Goal: Task Accomplishment & Management: Use online tool/utility

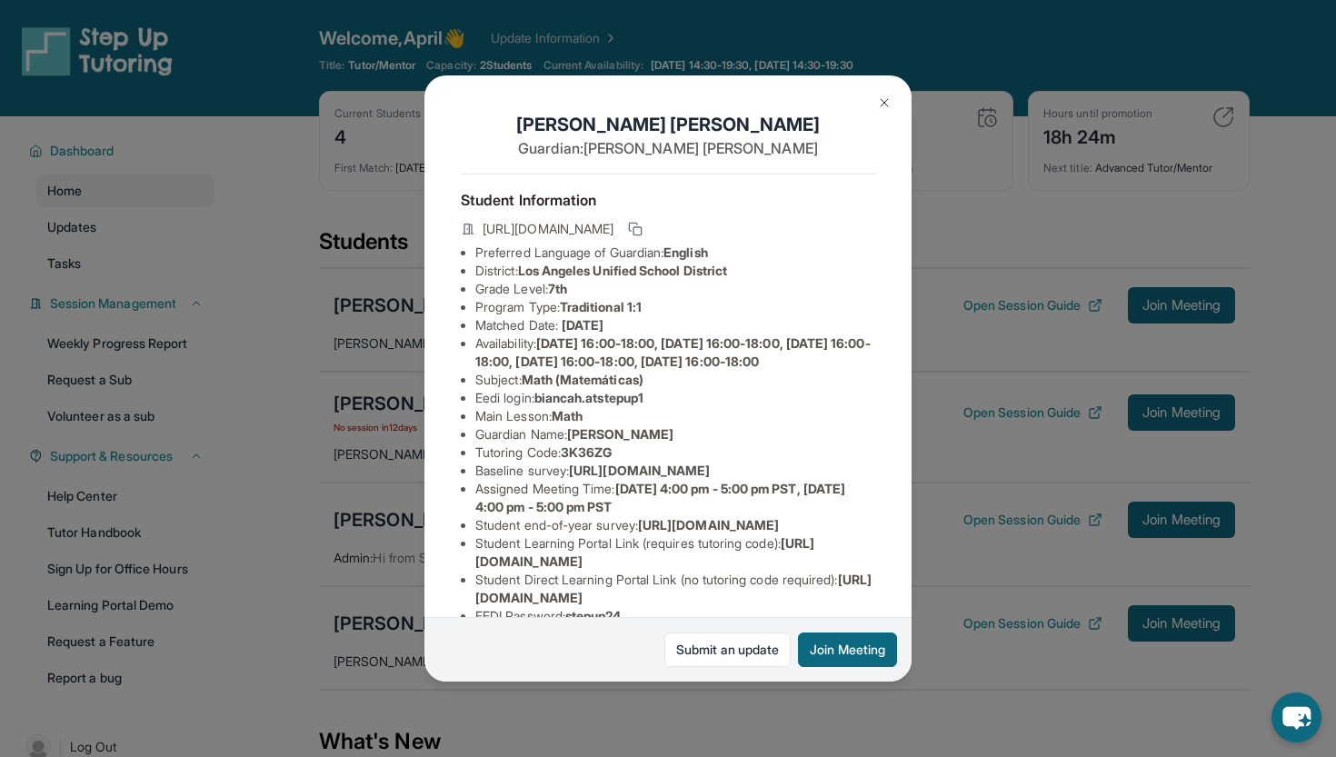
scroll to position [122, 0]
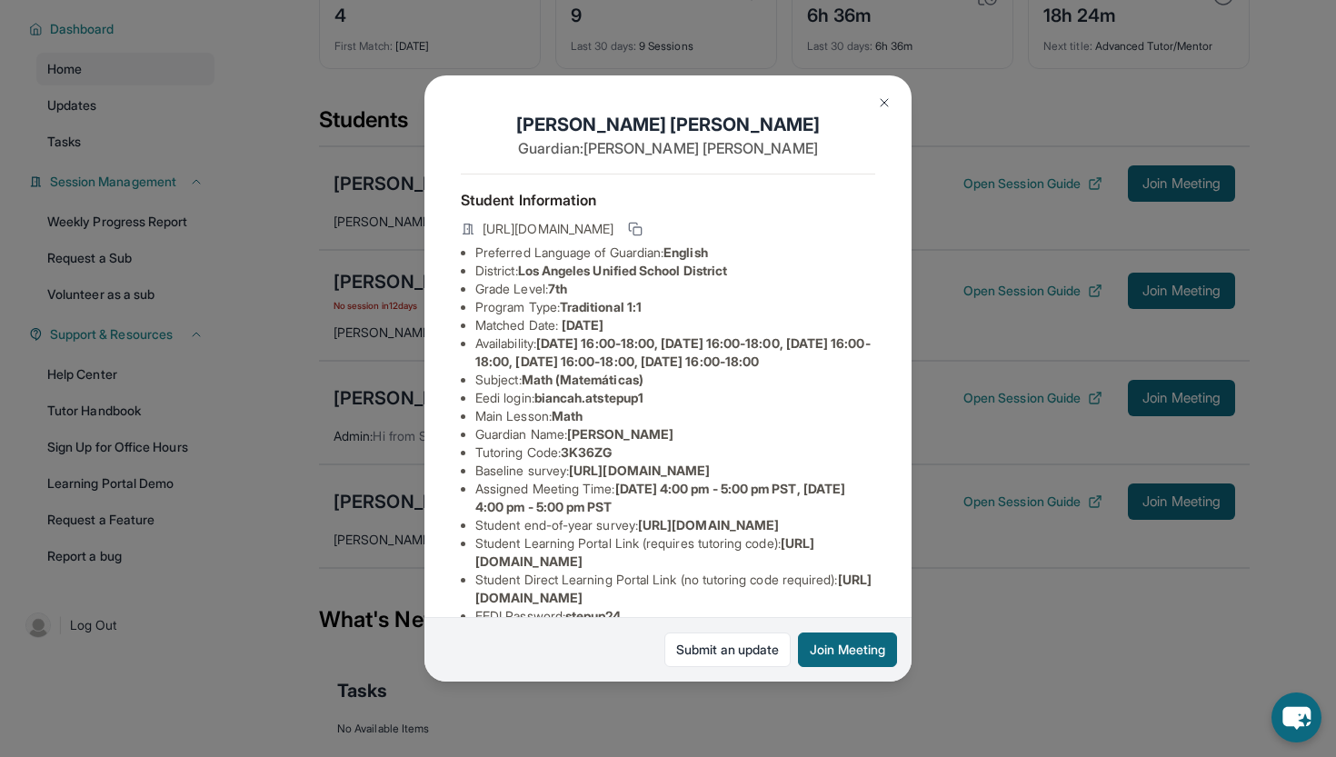
click at [877, 109] on img at bounding box center [884, 102] width 15 height 15
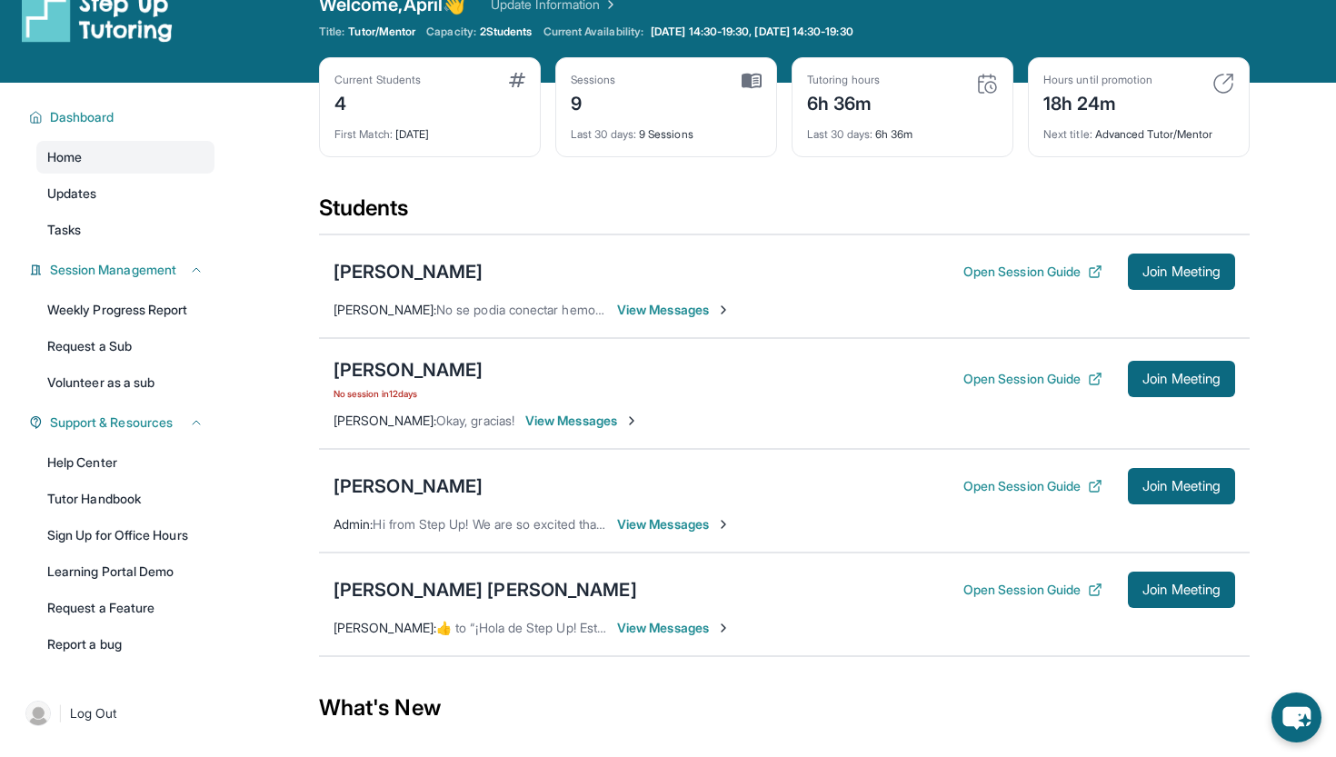
scroll to position [0, 0]
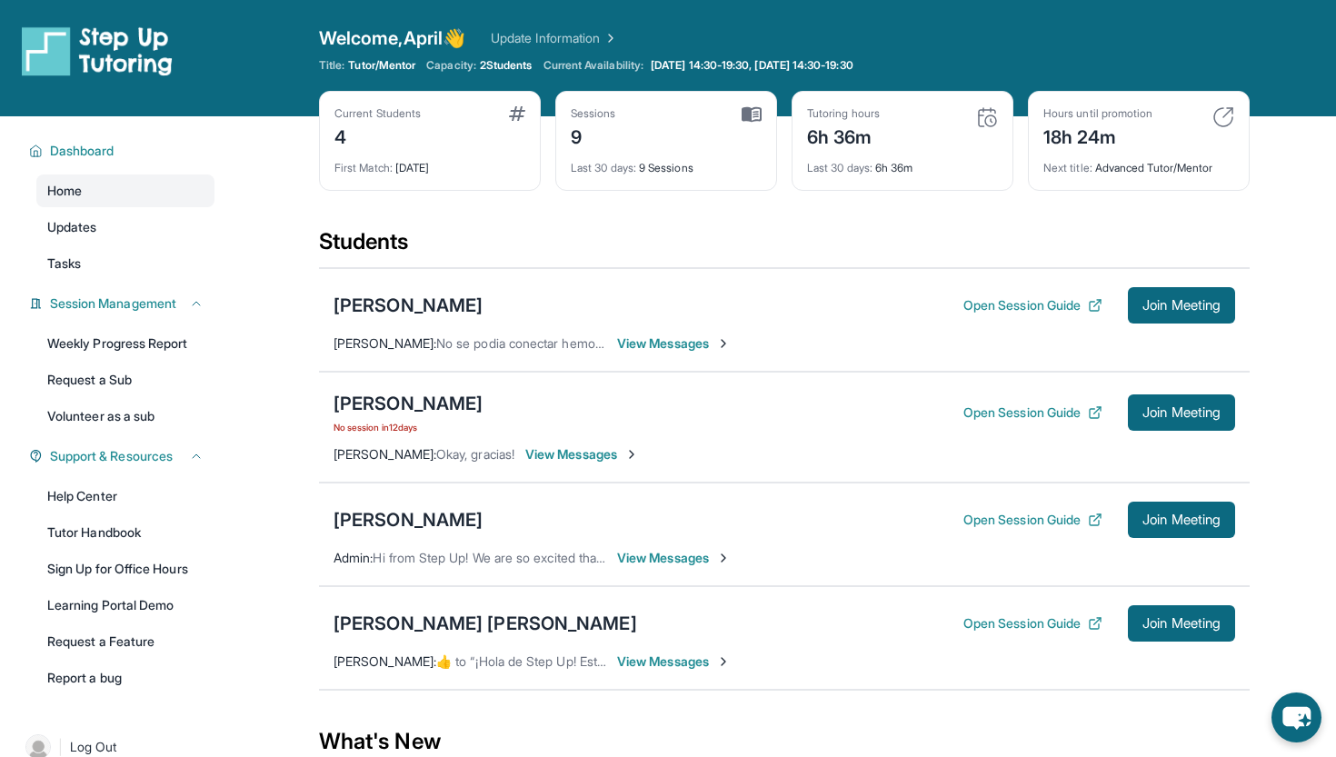
click at [751, 114] on img at bounding box center [751, 114] width 20 height 16
click at [587, 113] on div "Sessions" at bounding box center [593, 113] width 45 height 15
click at [1159, 417] on span "Join Meeting" at bounding box center [1181, 412] width 78 height 11
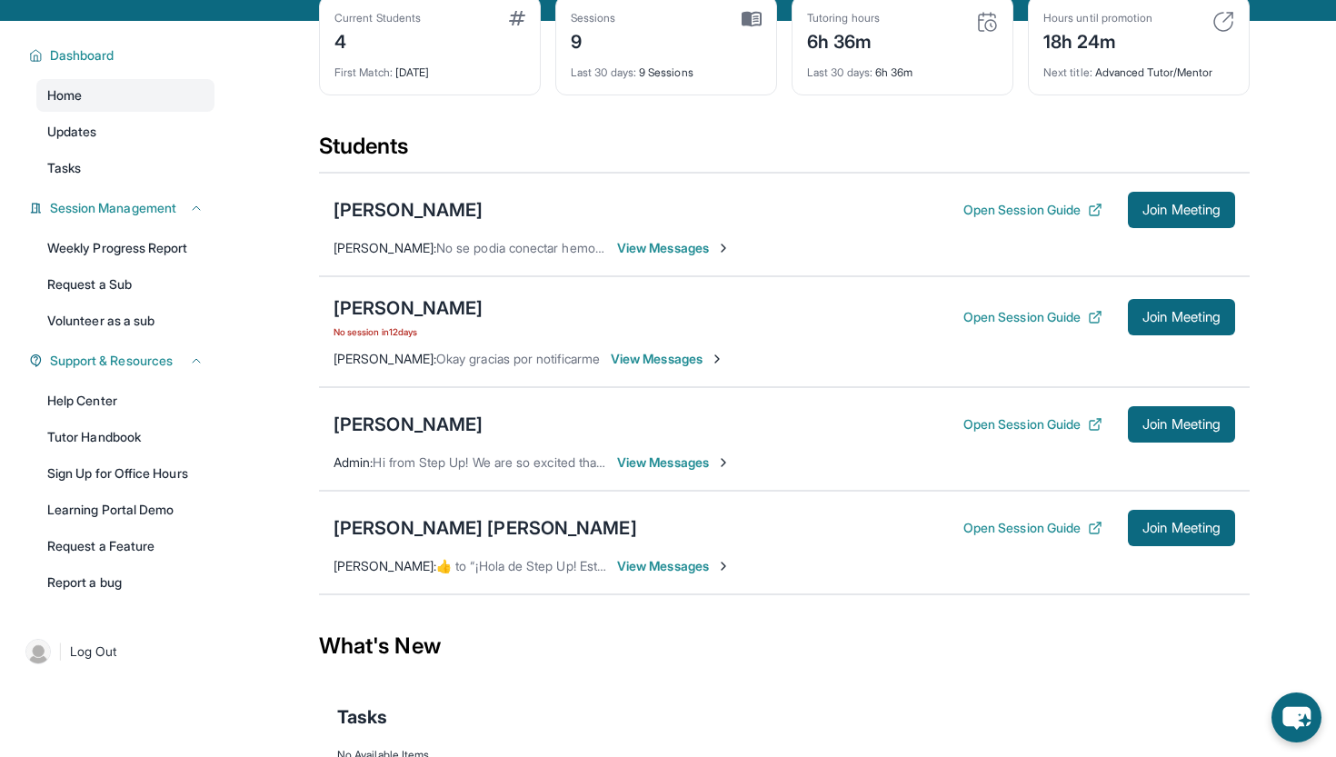
scroll to position [181, 0]
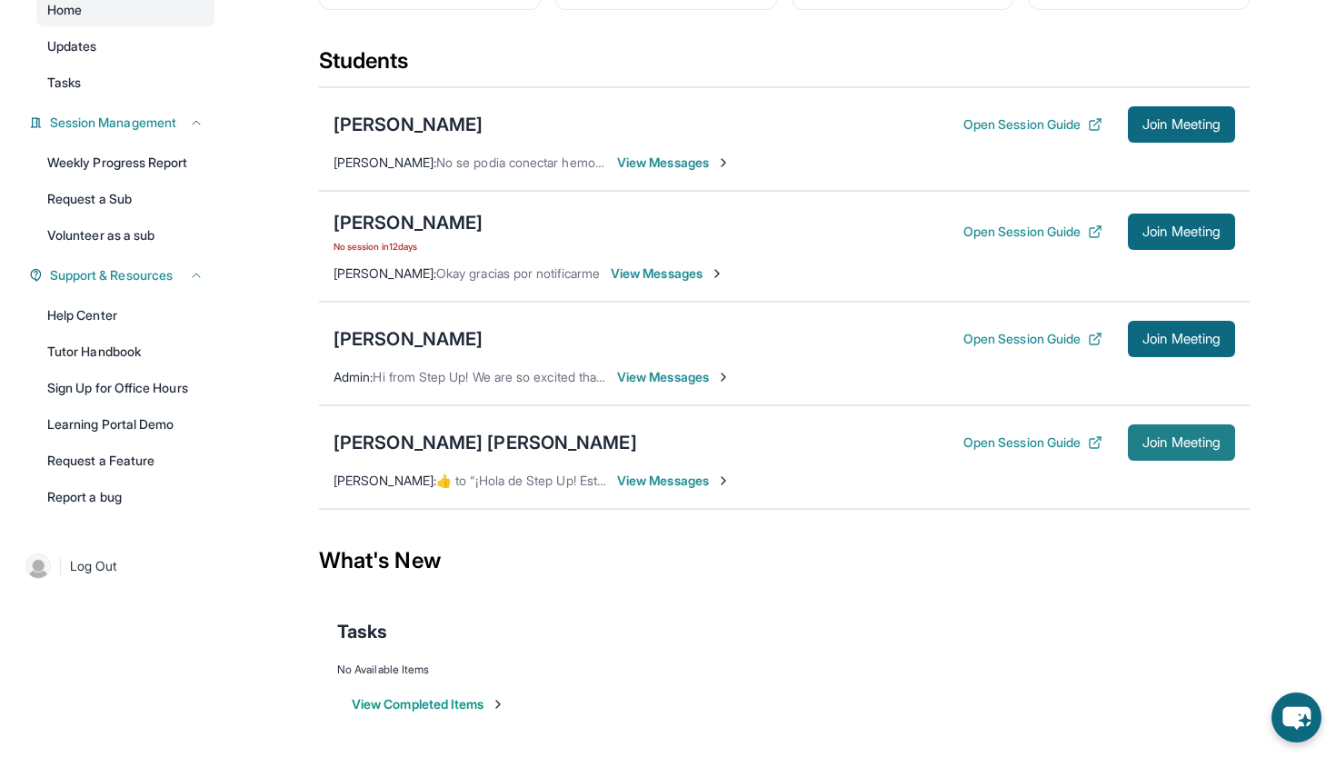
click at [1186, 444] on span "Join Meeting" at bounding box center [1181, 442] width 78 height 11
